Goal: Task Accomplishment & Management: Manage account settings

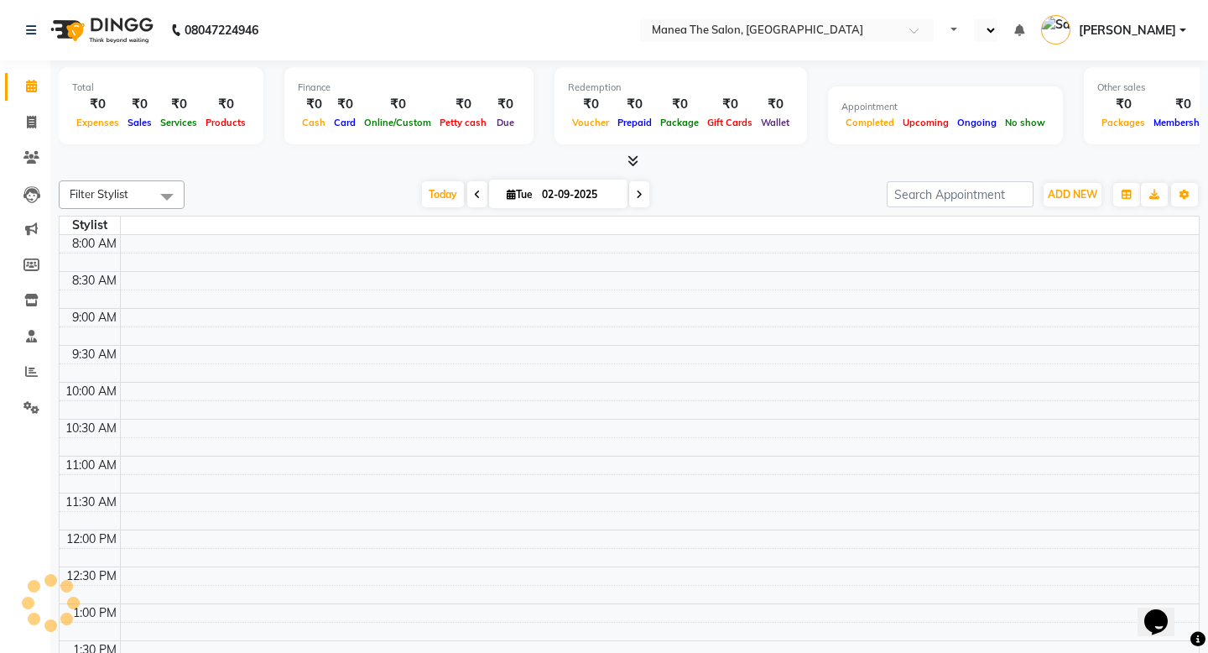
scroll to position [550, 0]
select select "en"
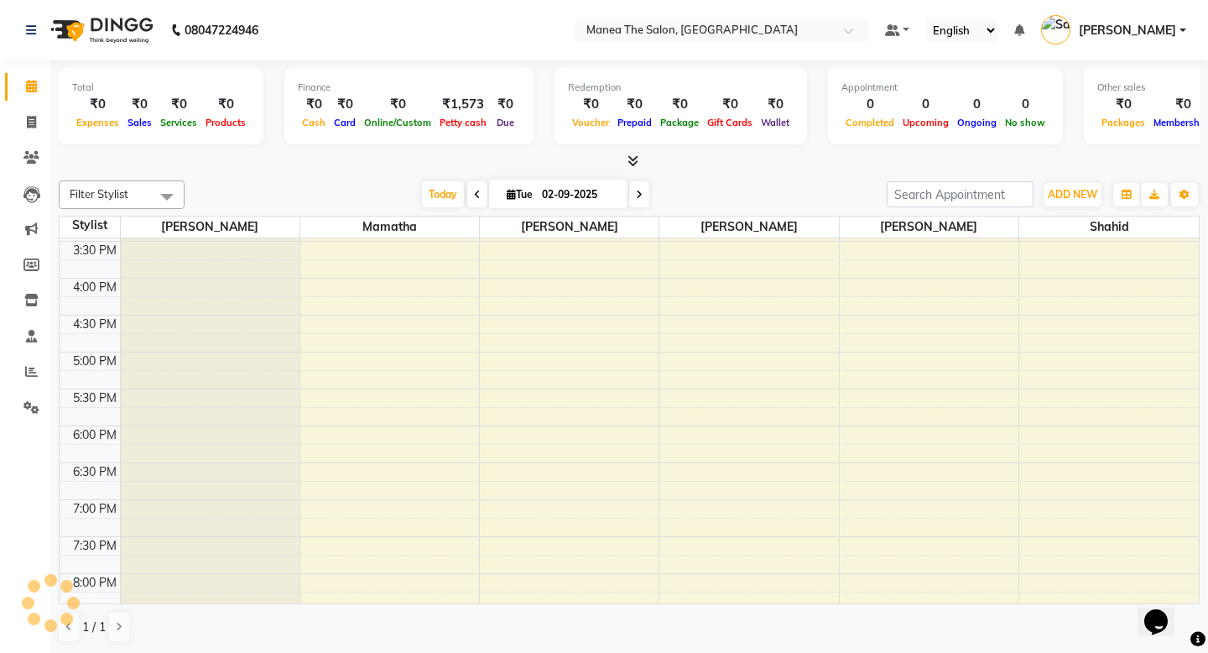
scroll to position [0, 0]
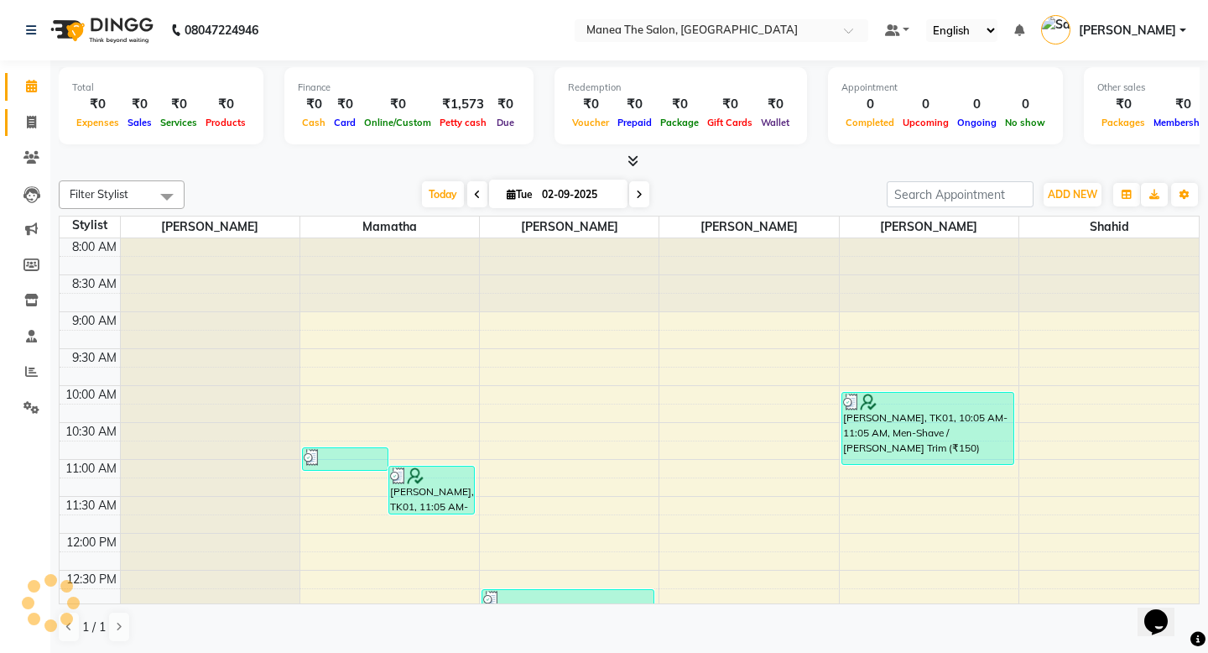
click at [30, 119] on icon at bounding box center [31, 122] width 9 height 13
select select "service"
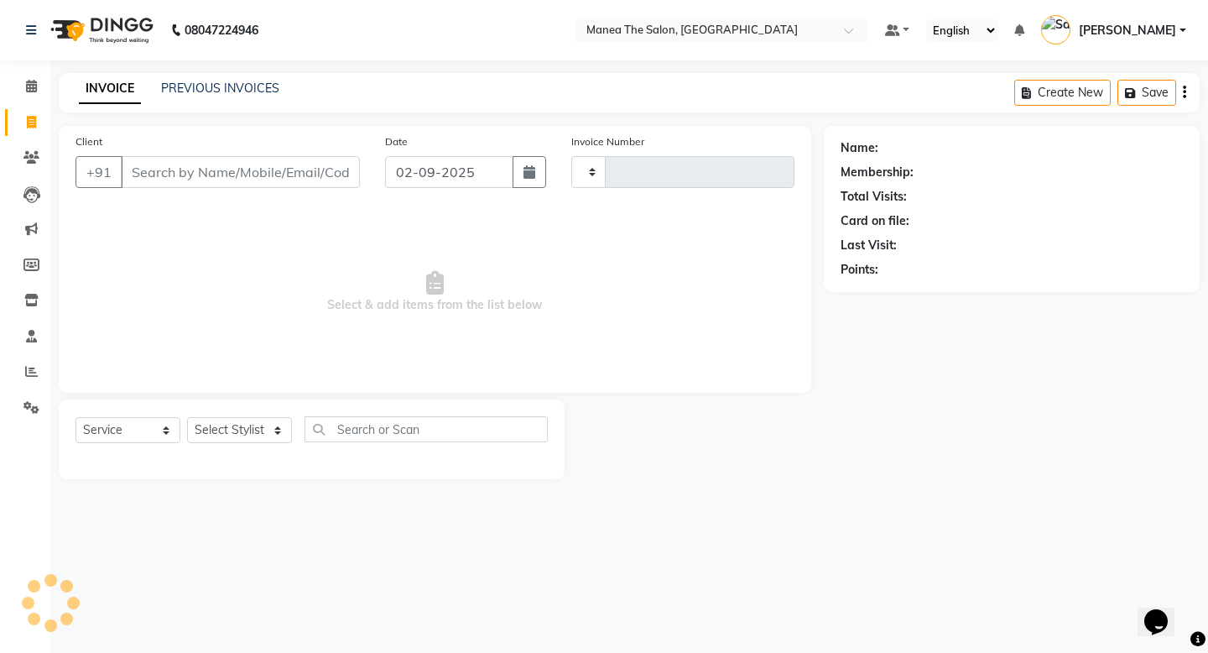
type input "1635"
select select "5514"
click at [245, 83] on link "PREVIOUS INVOICES" at bounding box center [220, 88] width 118 height 15
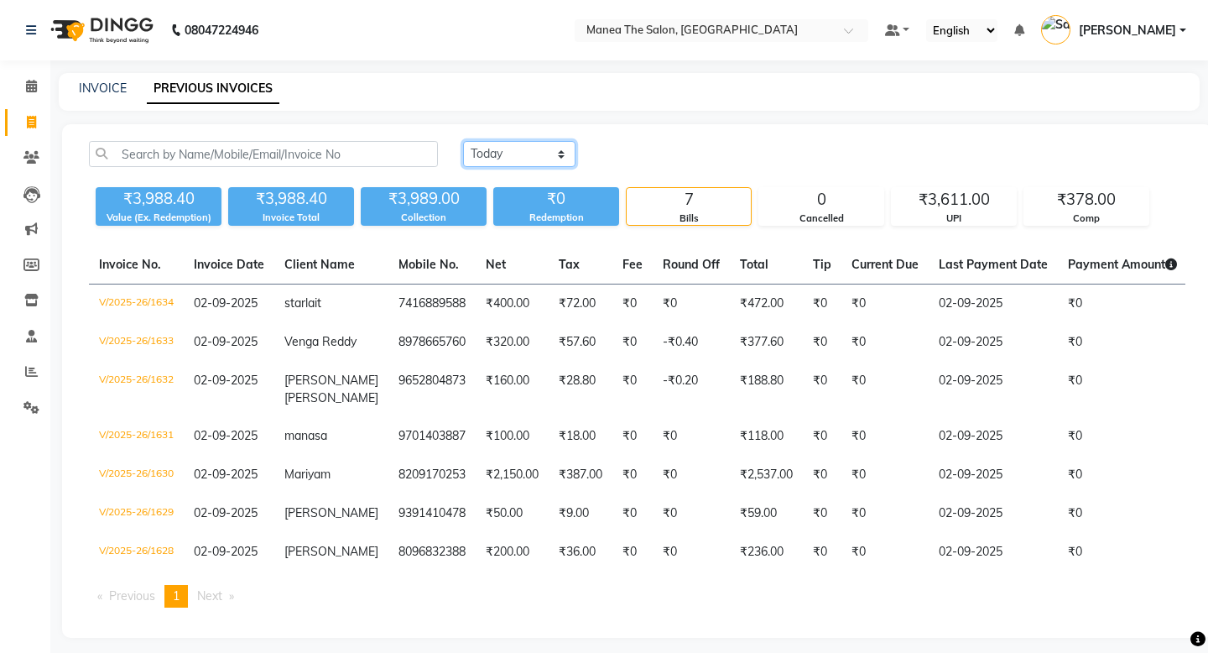
click at [498, 147] on select "[DATE] [DATE] Custom Range" at bounding box center [519, 154] width 112 height 26
select select "range"
click at [463, 141] on select "[DATE] [DATE] Custom Range" at bounding box center [519, 154] width 112 height 26
click at [670, 156] on input "02-09-2025" at bounding box center [655, 154] width 117 height 23
select select "9"
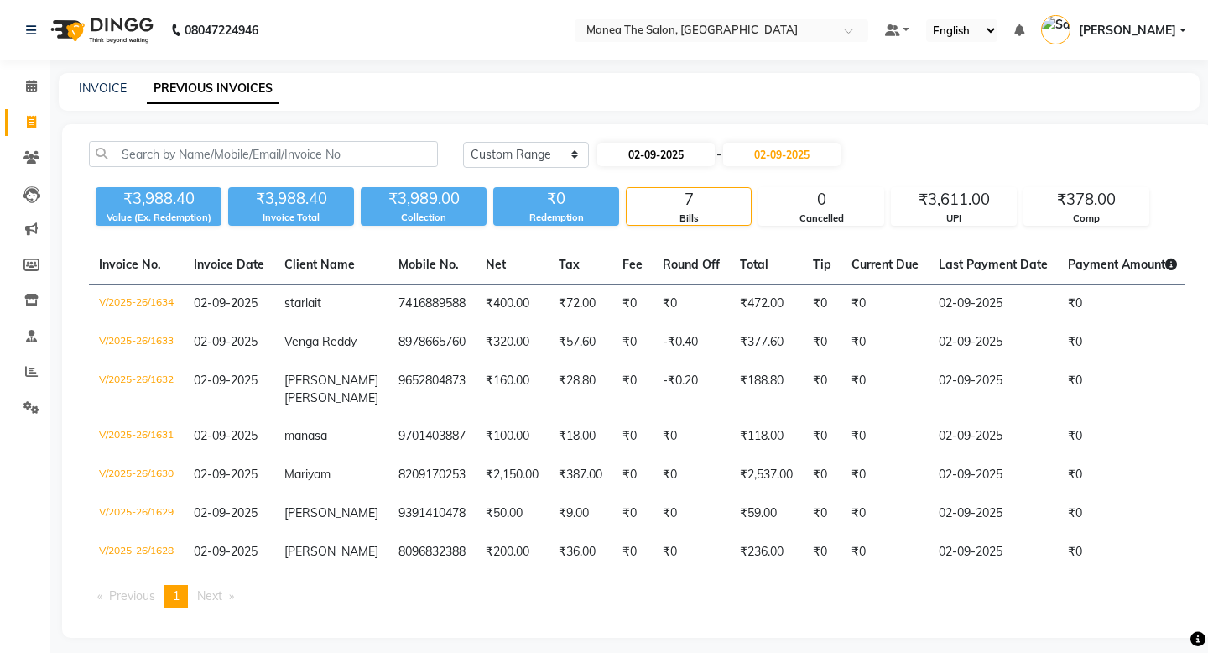
select select "2025"
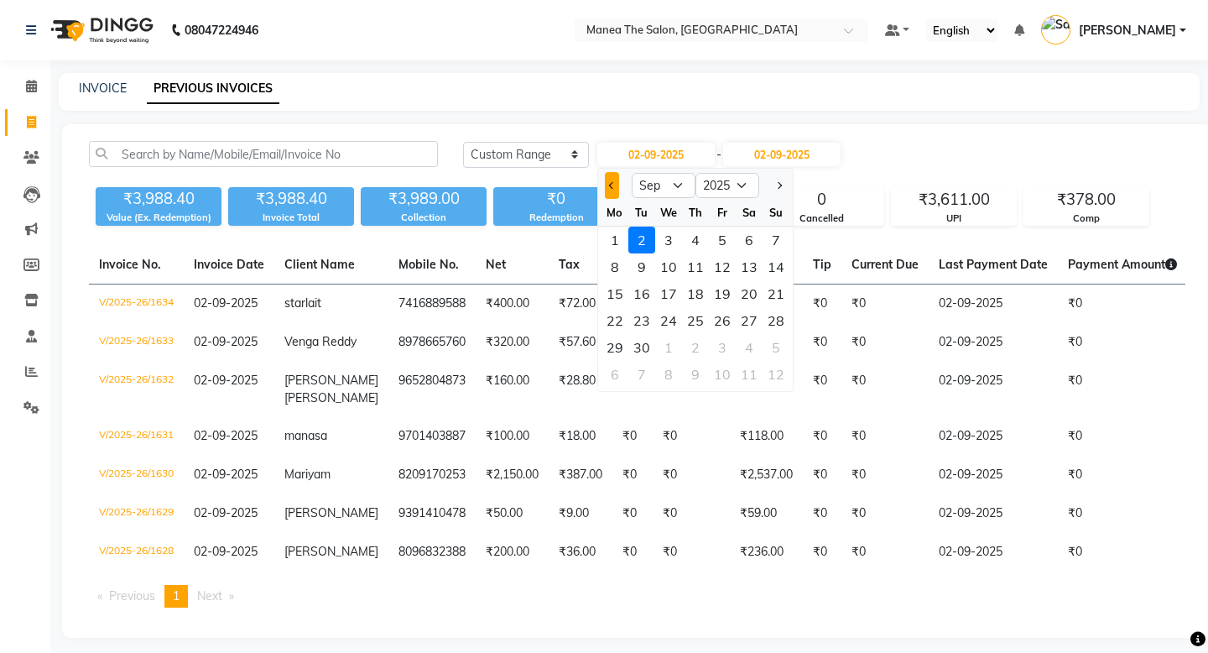
click at [606, 186] on button "Previous month" at bounding box center [612, 185] width 14 height 27
select select "8"
click at [711, 237] on div "1" at bounding box center [722, 239] width 27 height 27
type input "[DATE]"
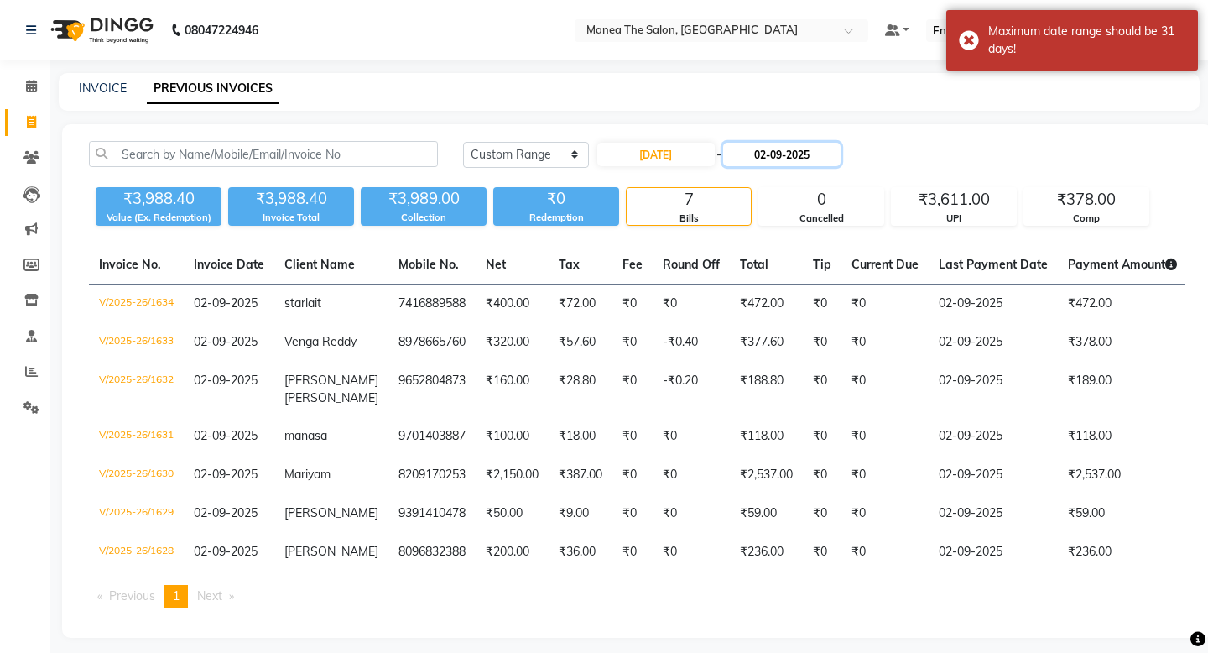
click at [768, 161] on input "02-09-2025" at bounding box center [781, 154] width 117 height 23
select select "9"
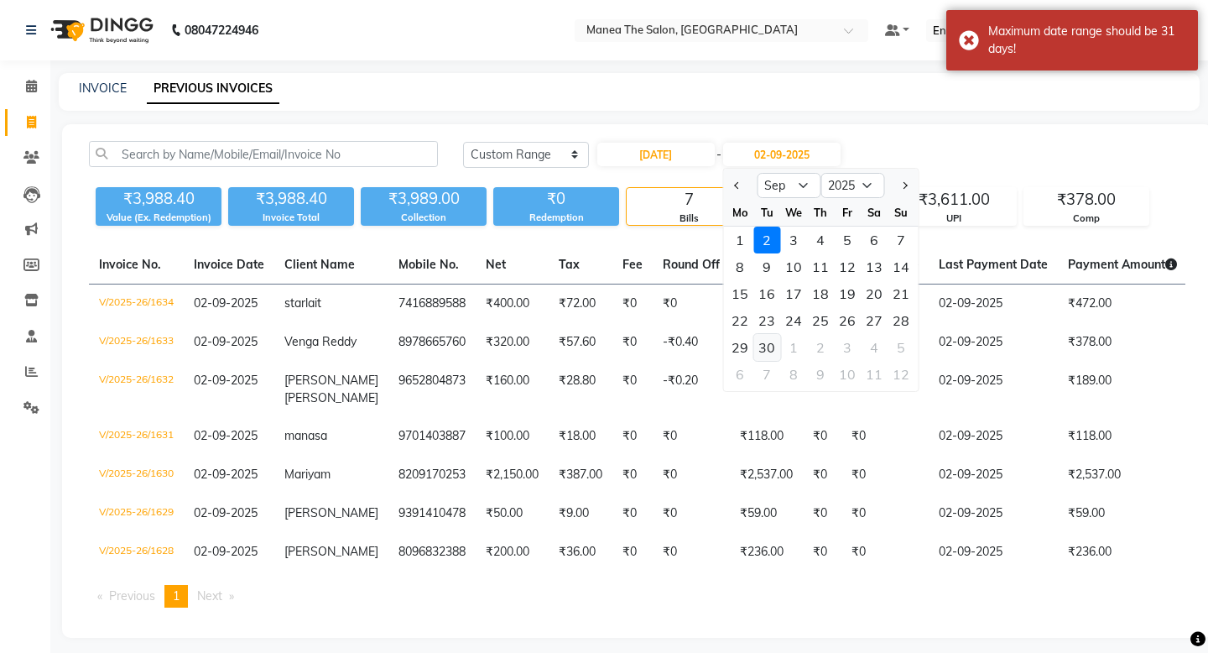
click at [770, 353] on div "30" at bounding box center [766, 347] width 27 height 27
type input "[DATE]"
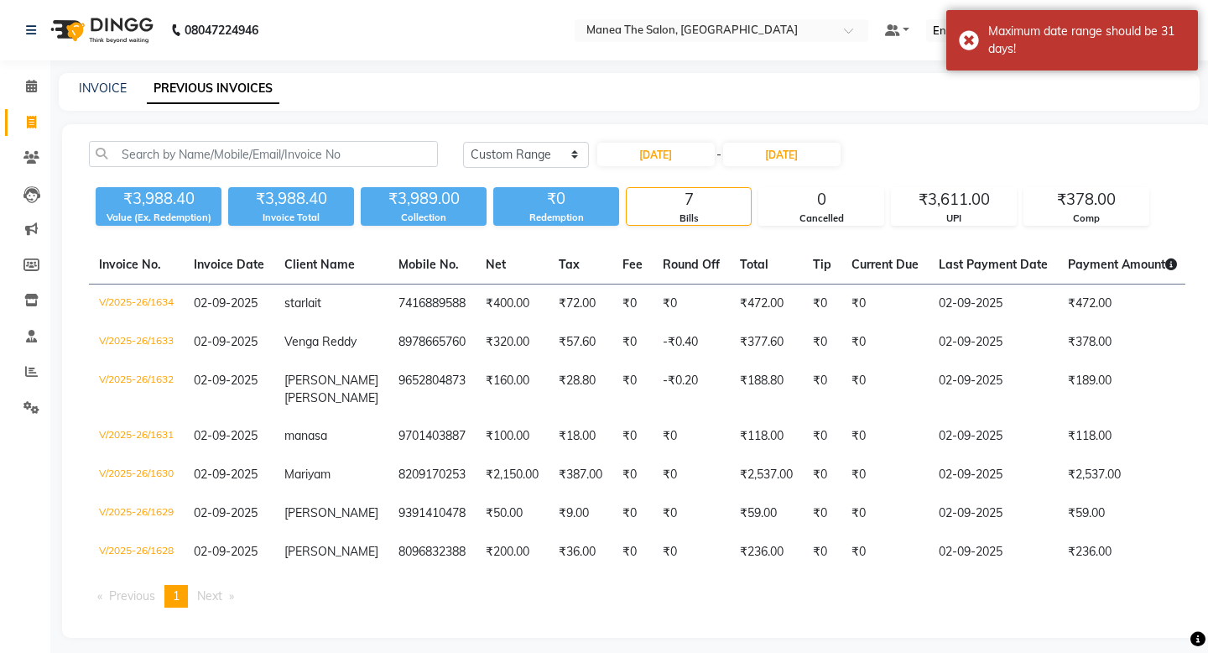
click at [940, 163] on div "[DATE] [DATE] Custom Range [DATE] - [DATE]" at bounding box center [824, 154] width 722 height 27
click at [765, 156] on input "[DATE]" at bounding box center [781, 154] width 117 height 23
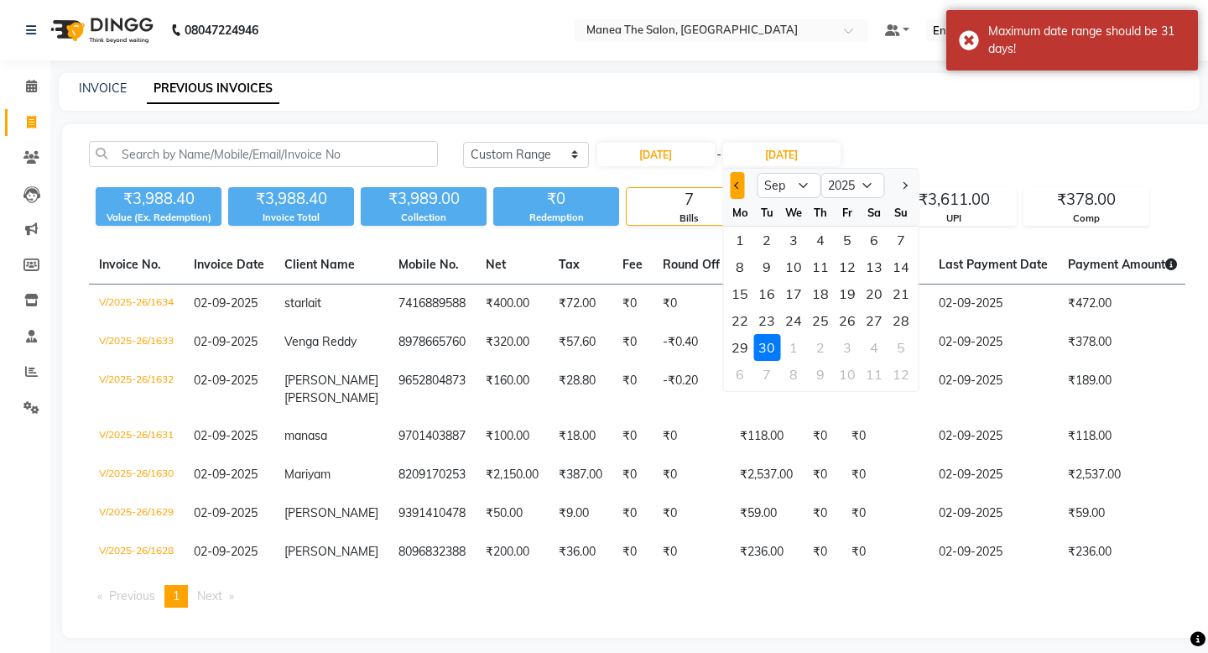
click at [733, 188] on button "Previous month" at bounding box center [737, 185] width 14 height 27
select select "8"
click at [898, 352] on div "31" at bounding box center [900, 347] width 27 height 27
type input "[DATE]"
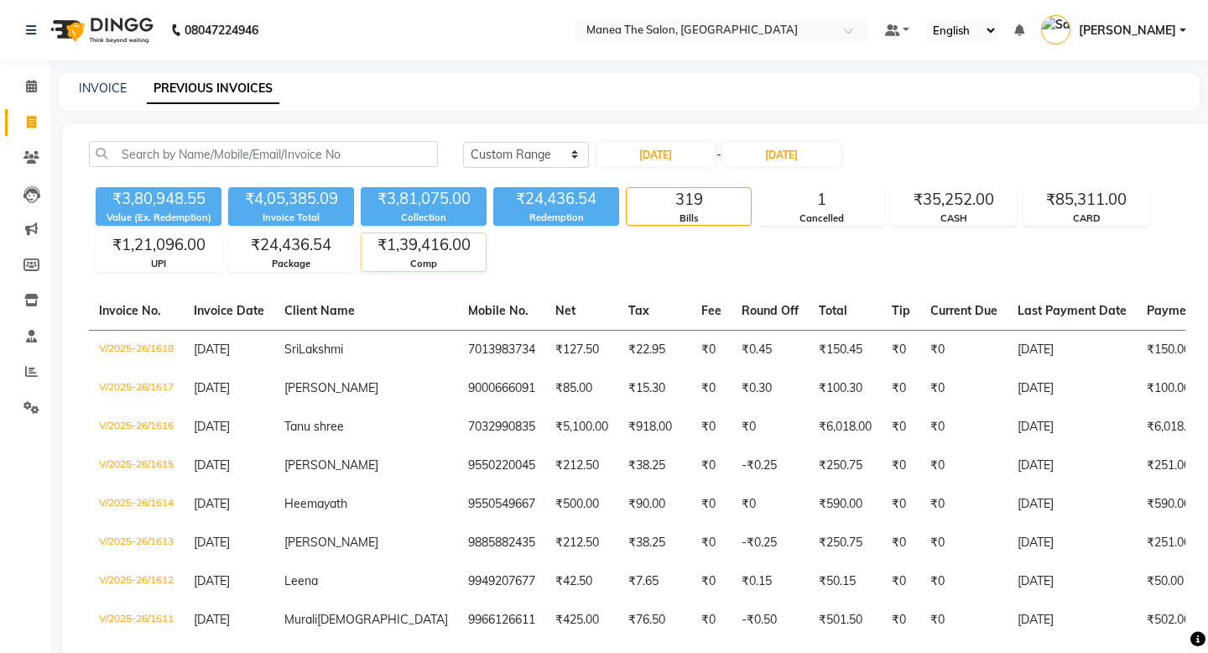
click at [430, 262] on div "Comp" at bounding box center [424, 264] width 124 height 14
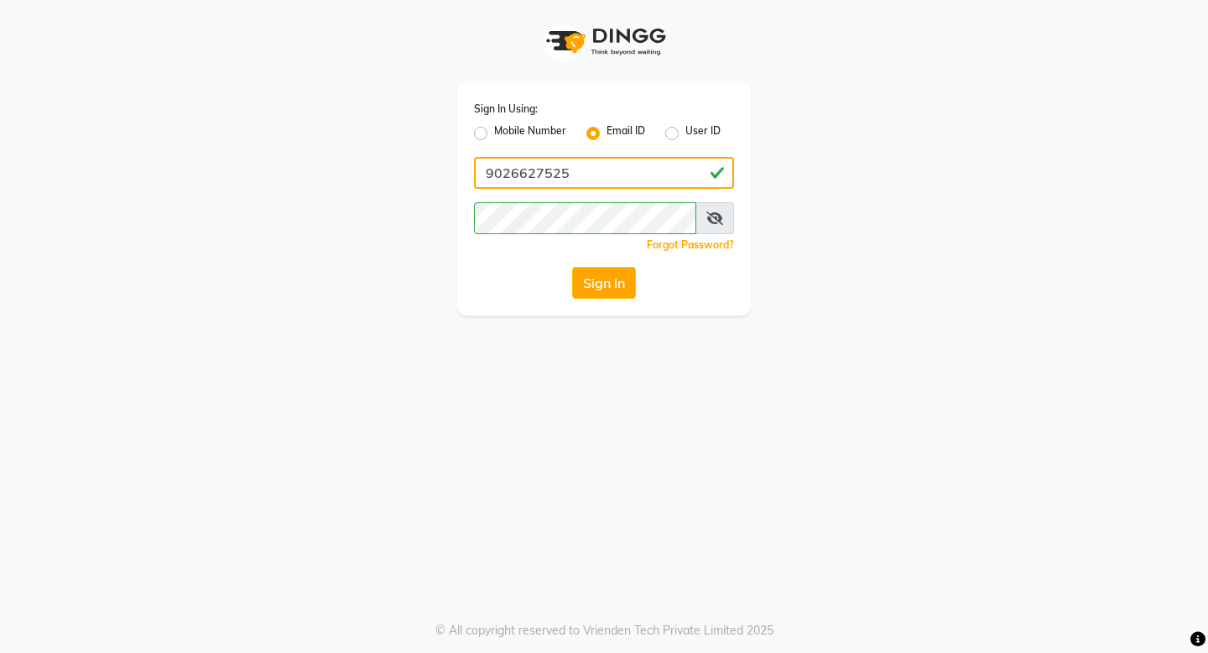
click at [590, 180] on input "9026627525" at bounding box center [604, 173] width 260 height 32
type input "[EMAIL_ADDRESS][DOMAIN_NAME]"
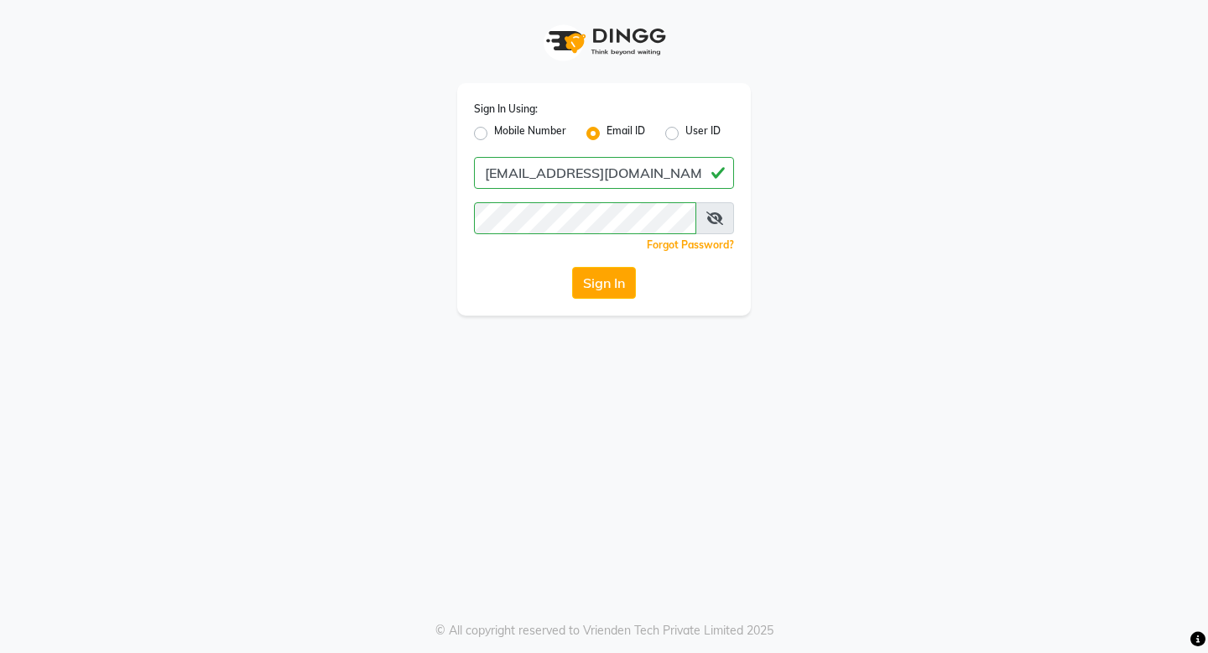
click at [407, 269] on div "Sign In Using: Mobile Number Email ID User ID [EMAIL_ADDRESS][DOMAIN_NAME] Reme…" at bounding box center [604, 157] width 956 height 315
click at [601, 289] on button "Sign In" at bounding box center [604, 283] width 64 height 32
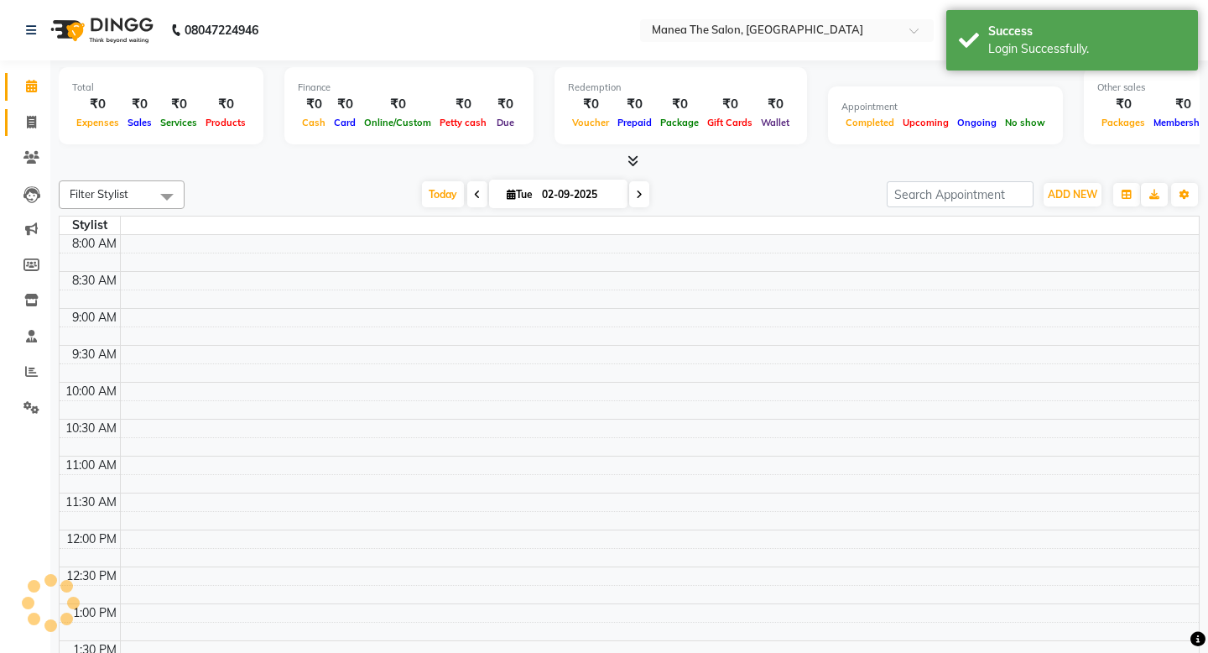
select select "en"
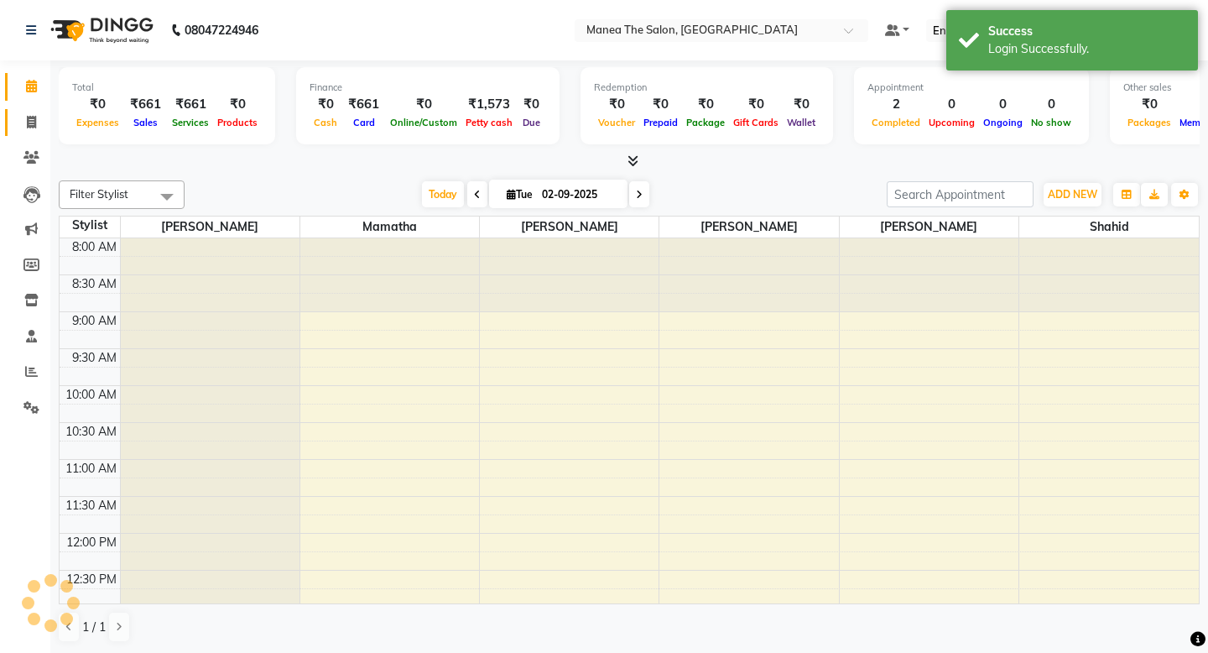
click at [31, 128] on span at bounding box center [31, 122] width 29 height 19
select select "service"
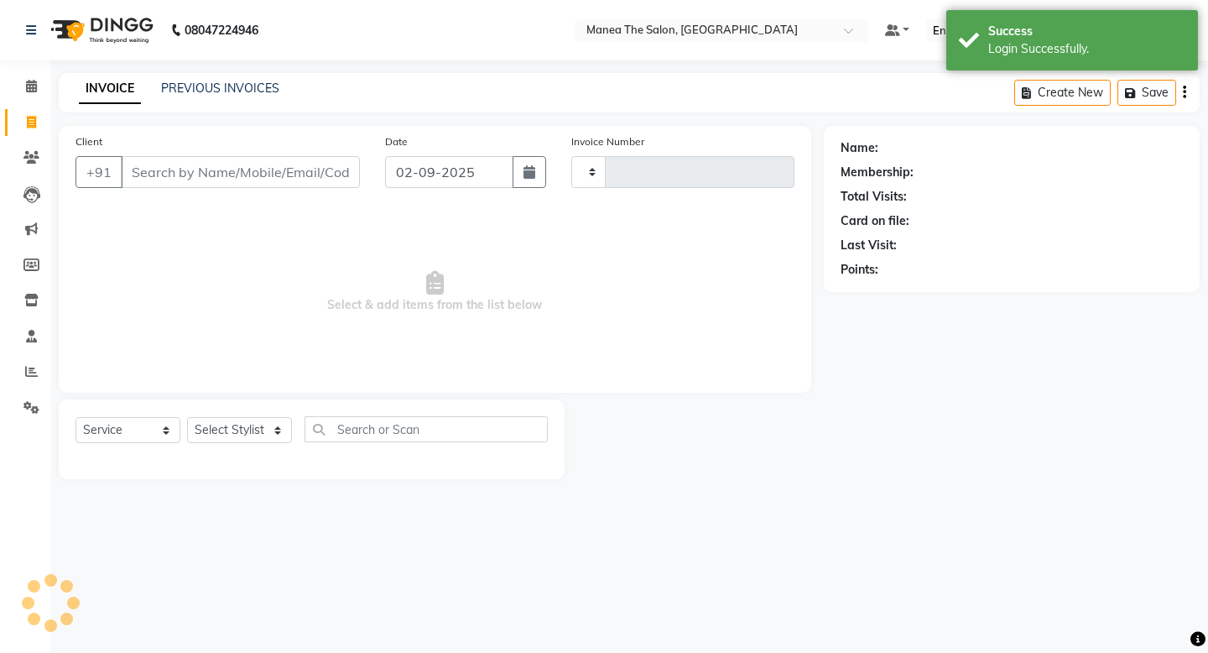
type input "1636"
select select "5514"
click at [247, 86] on link "PREVIOUS INVOICES" at bounding box center [220, 88] width 118 height 15
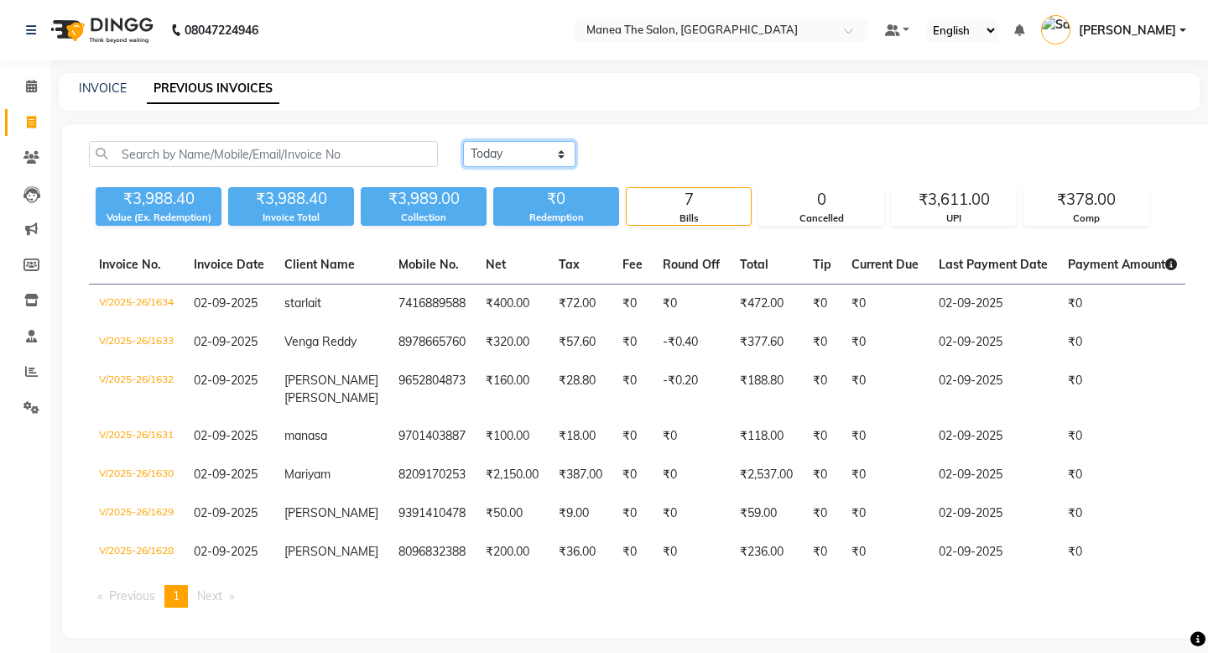
click at [524, 157] on select "[DATE] [DATE] Custom Range" at bounding box center [519, 154] width 112 height 26
select select "range"
click at [463, 141] on select "[DATE] [DATE] Custom Range" at bounding box center [519, 154] width 112 height 26
click at [666, 164] on input "02-09-2025" at bounding box center [655, 154] width 117 height 23
select select "9"
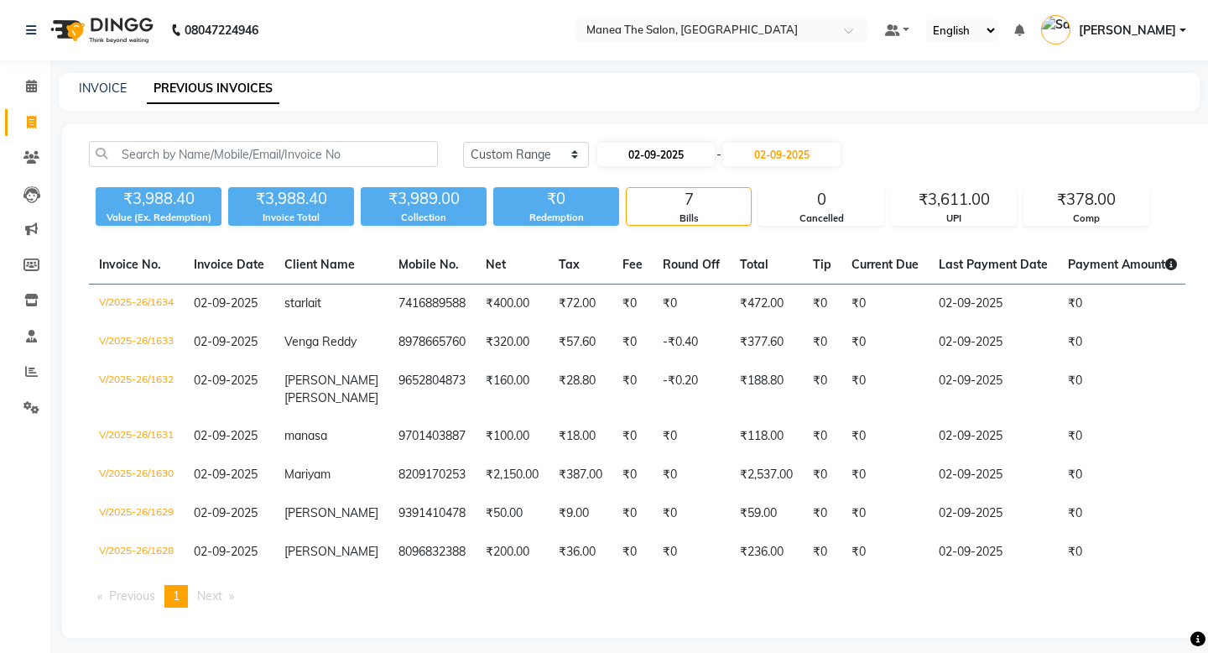
select select "2025"
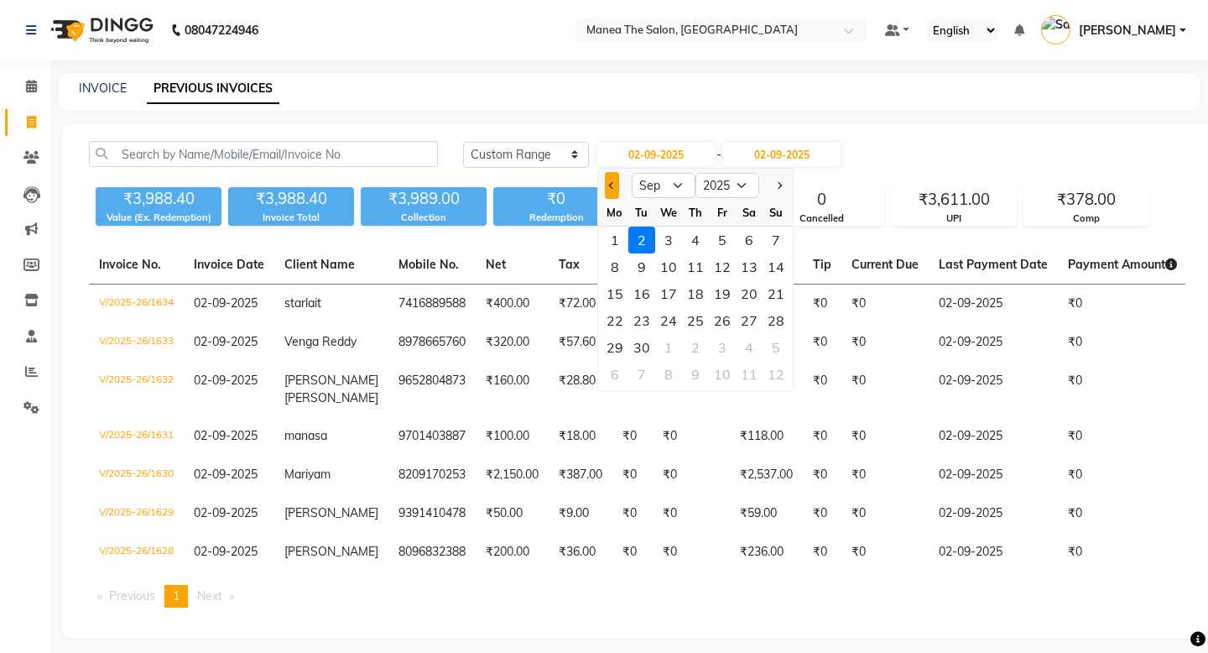
click at [612, 185] on span "Previous month" at bounding box center [611, 185] width 7 height 7
select select "7"
click at [640, 236] on div "1" at bounding box center [641, 239] width 27 height 27
type input "[DATE]"
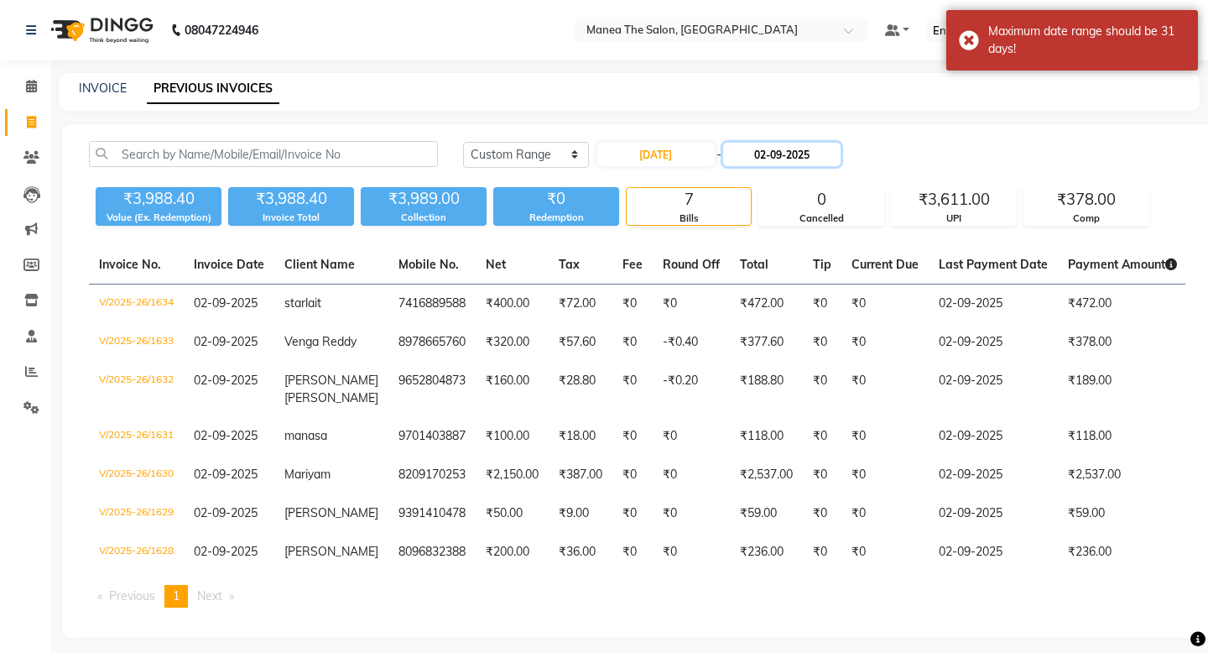
click at [757, 161] on input "02-09-2025" at bounding box center [781, 154] width 117 height 23
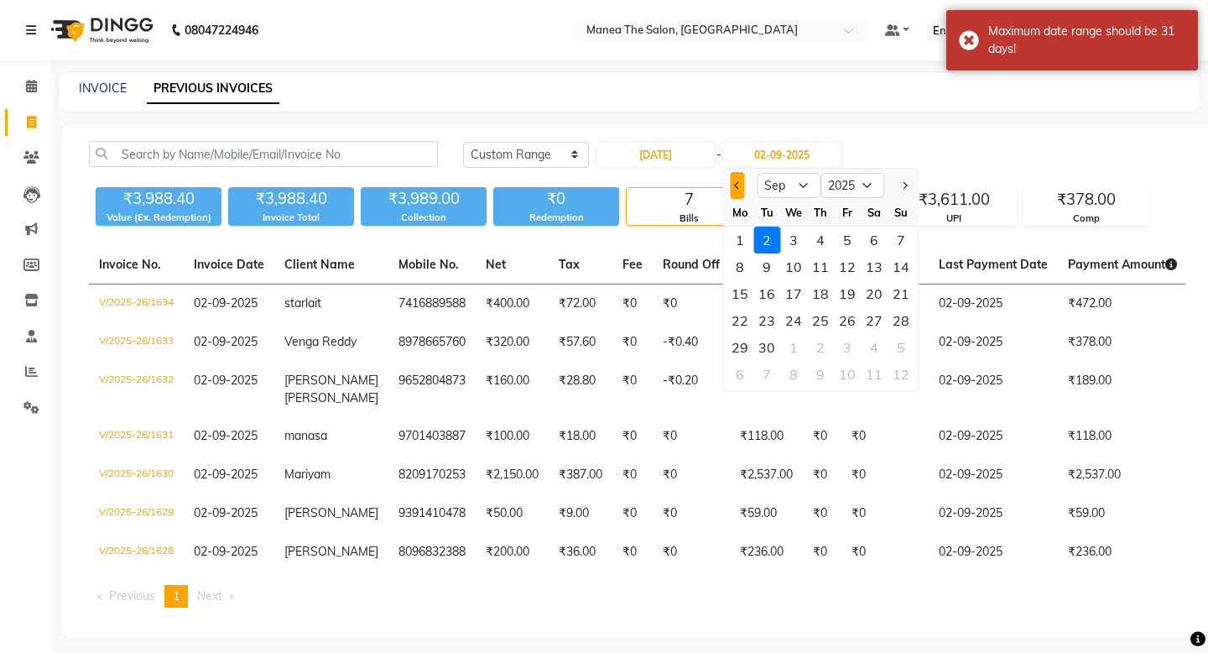
click at [736, 186] on span "Previous month" at bounding box center [737, 185] width 7 height 7
select select "7"
click at [818, 350] on div "31" at bounding box center [820, 347] width 27 height 27
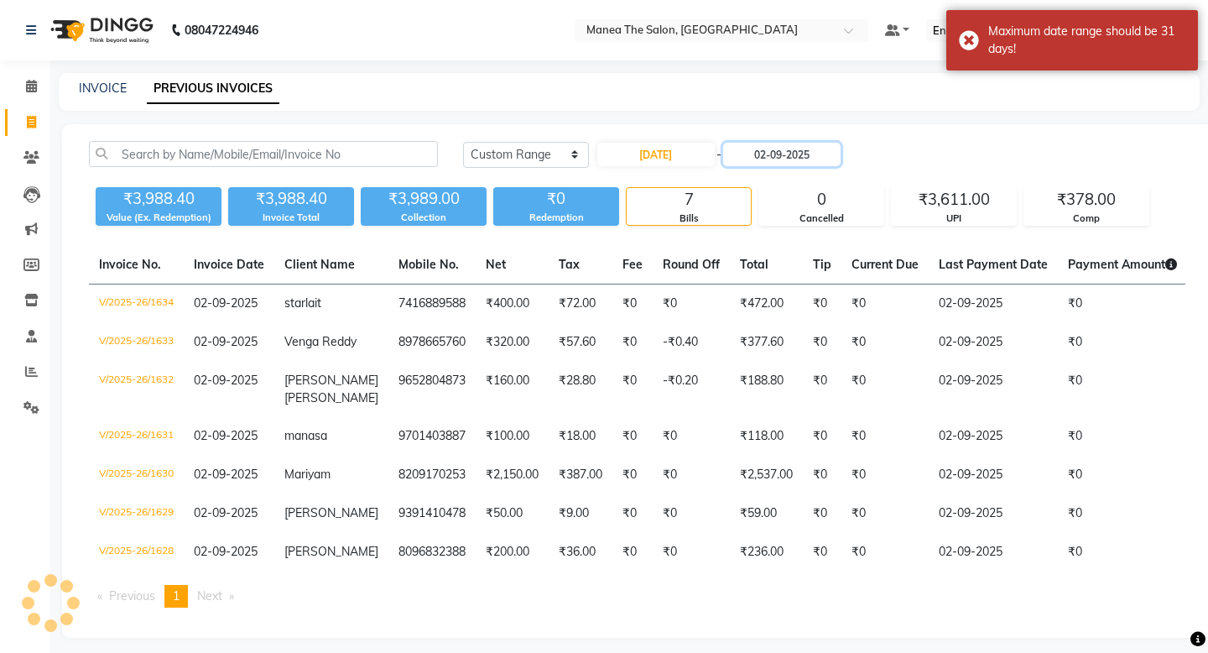
type input "[DATE]"
